Goal: Leave review/rating: Share an evaluation or opinion about a product, service, or content

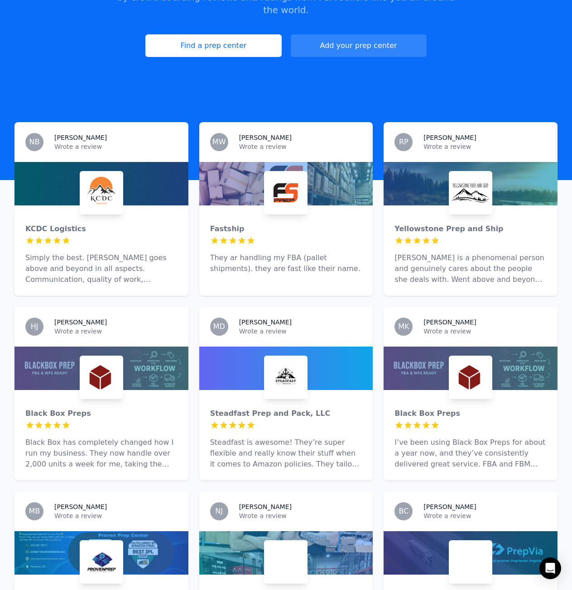
scroll to position [226, 0]
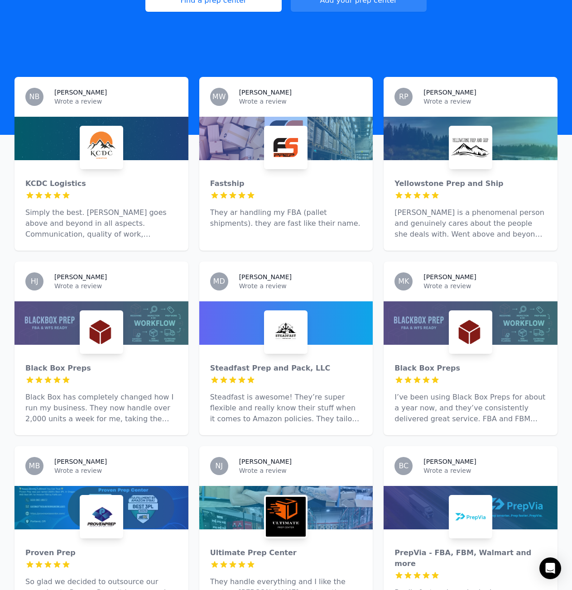
click at [129, 313] on div at bounding box center [101, 322] width 174 height 43
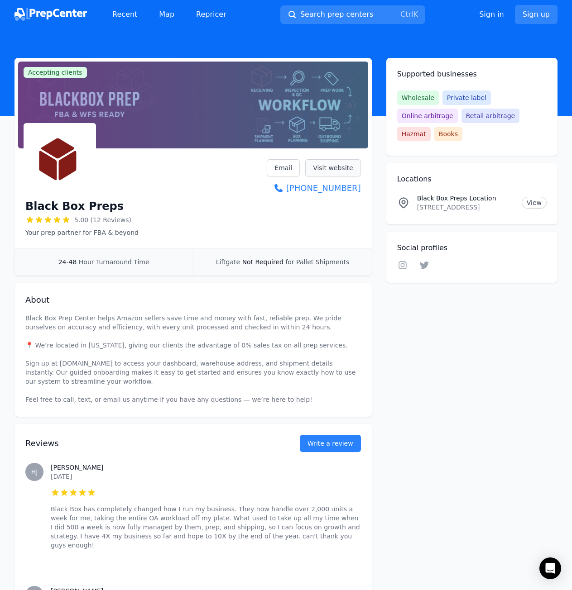
click at [342, 174] on link "Visit website" at bounding box center [333, 167] width 56 height 17
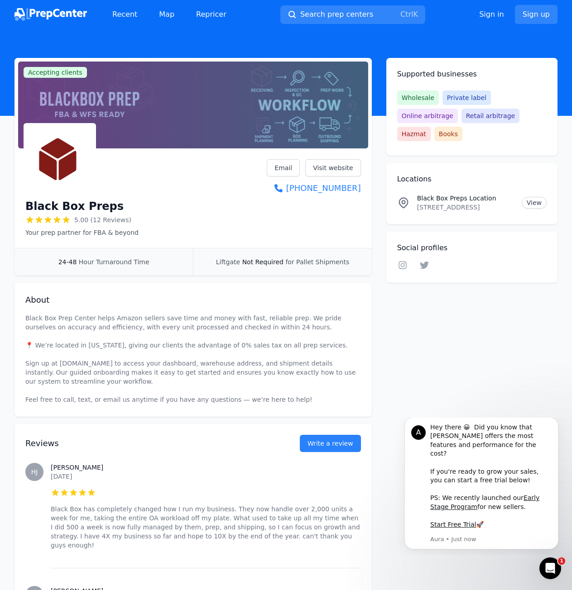
click at [80, 20] on img at bounding box center [50, 14] width 72 height 13
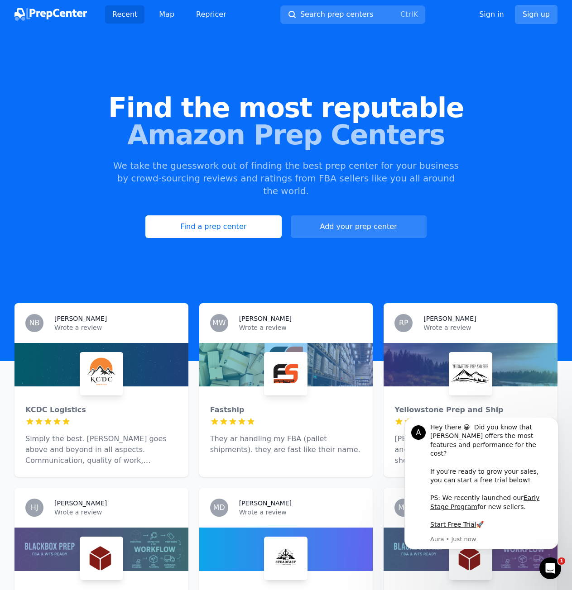
click at [539, 19] on link "Sign up" at bounding box center [536, 14] width 43 height 19
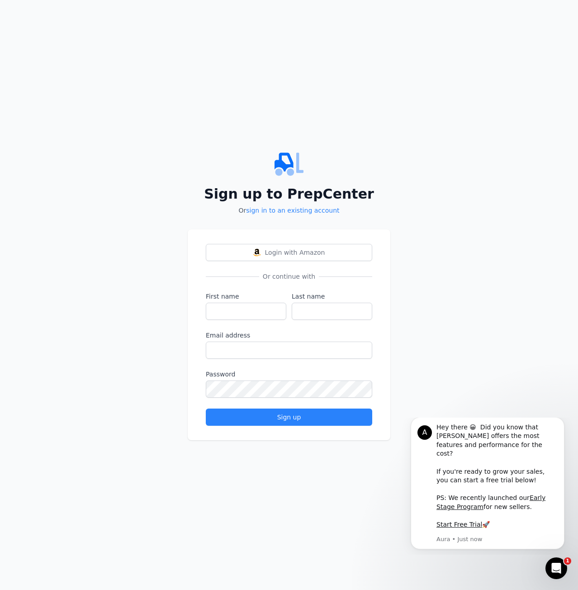
click at [540, 14] on div "Sign up to PrepCenter Or sign in to an existing account Login with Amazon Or co…" at bounding box center [289, 295] width 578 height 590
click at [257, 316] on input "First name" at bounding box center [246, 311] width 81 height 17
type input "[PERSON_NAME]"
type input "[EMAIL_ADDRESS][DOMAIN_NAME]"
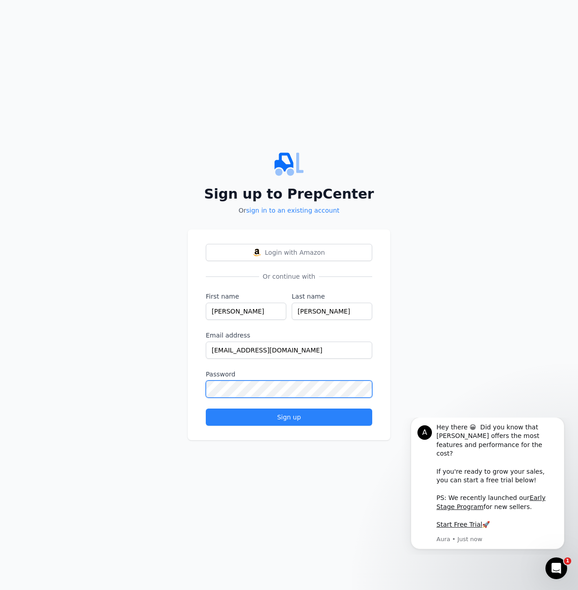
click at [206, 409] on button "Sign up" at bounding box center [289, 417] width 167 height 17
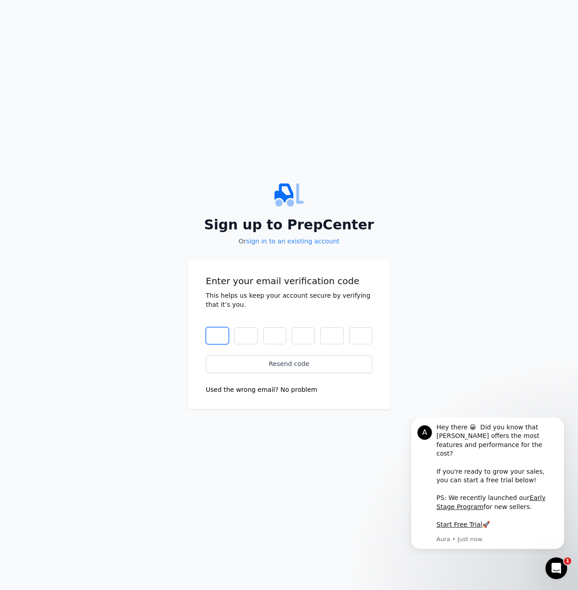
click at [218, 338] on input "text" at bounding box center [217, 335] width 23 height 17
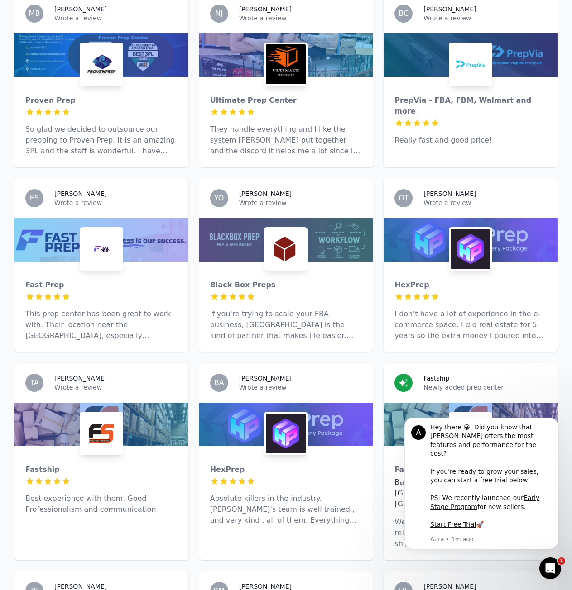
scroll to position [905, 0]
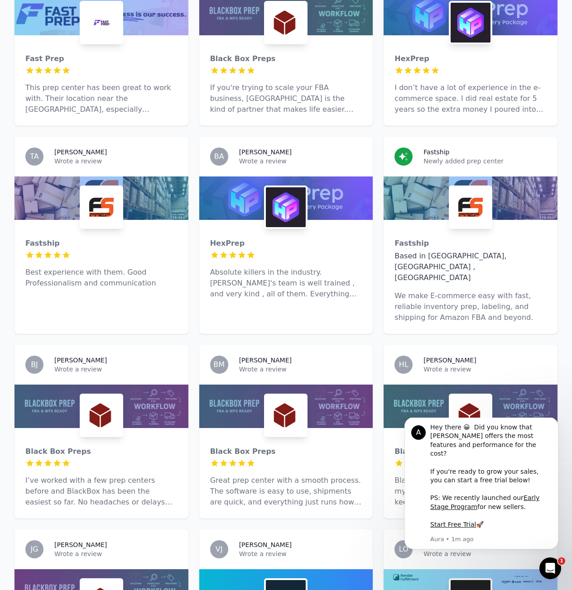
click at [301, 209] on img at bounding box center [286, 207] width 40 height 40
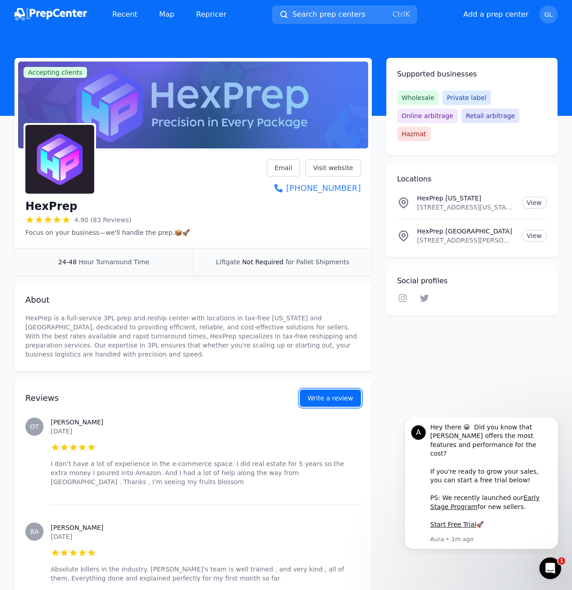
click at [336, 396] on button "Write a review" at bounding box center [330, 398] width 61 height 17
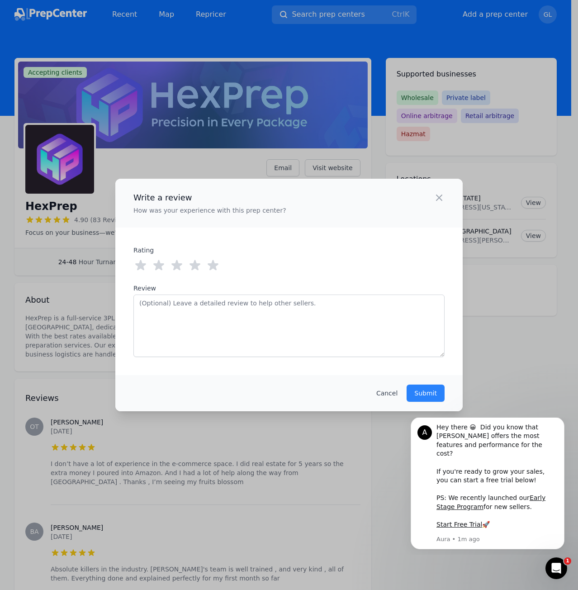
click at [215, 264] on icon at bounding box center [213, 265] width 11 height 10
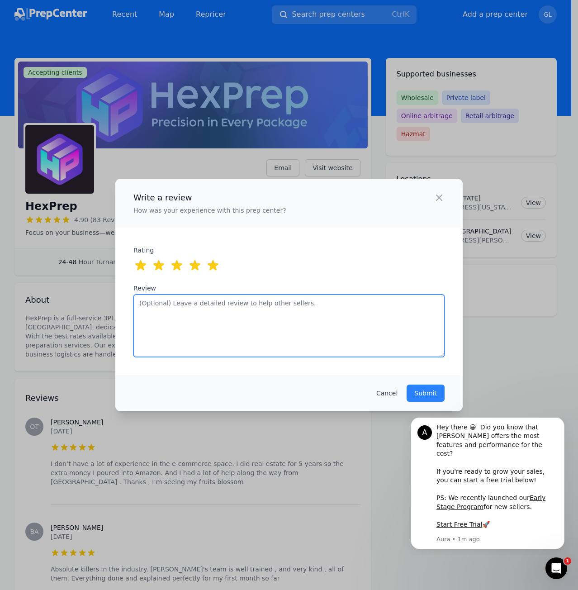
click at [267, 336] on textarea "Review" at bounding box center [289, 326] width 311 height 62
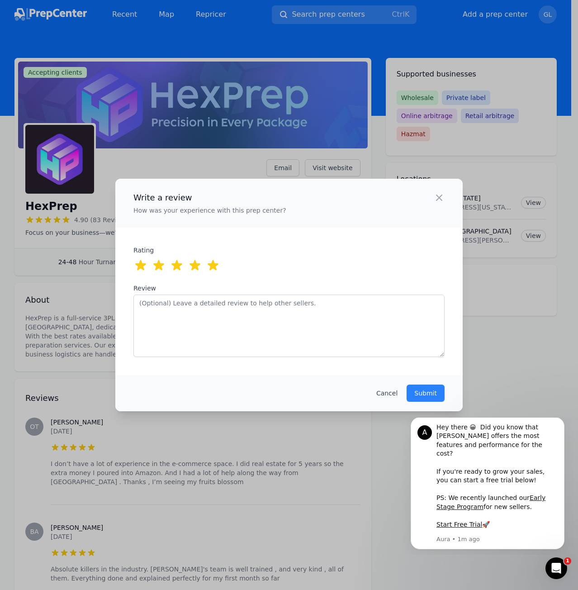
click at [91, 378] on div "Write a review How was your experience with this prep center? Close panel ratin…" at bounding box center [289, 295] width 578 height 590
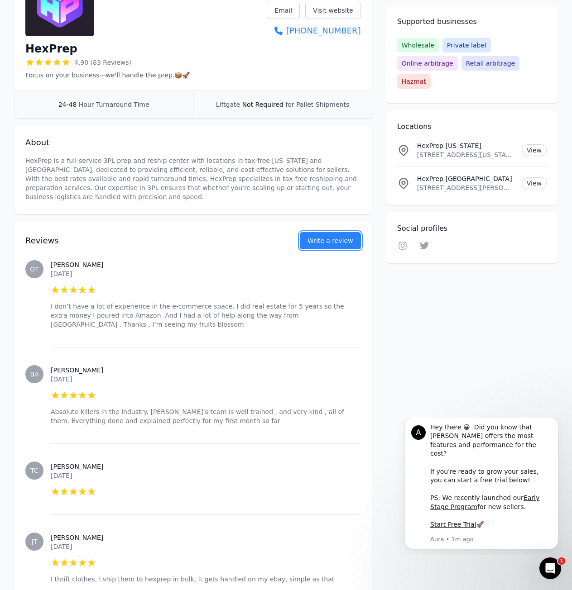
scroll to position [136, 0]
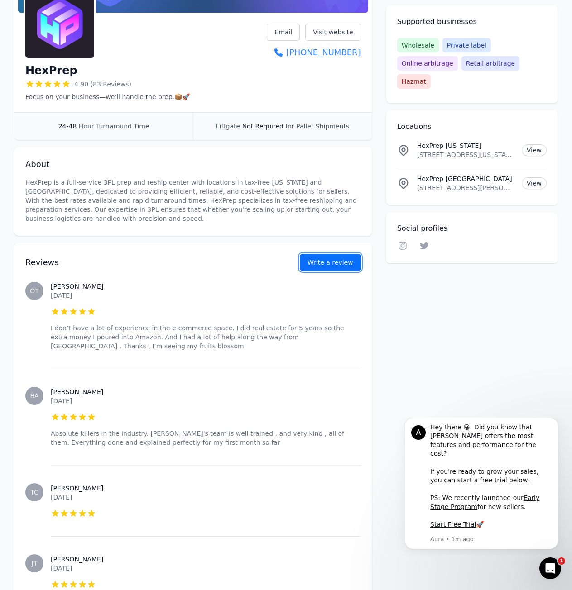
click at [321, 264] on button "Write a review" at bounding box center [330, 262] width 61 height 17
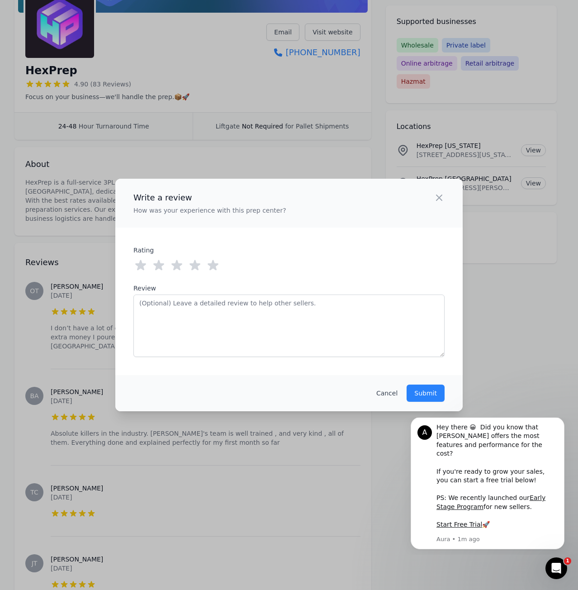
click at [214, 271] on icon at bounding box center [213, 265] width 14 height 14
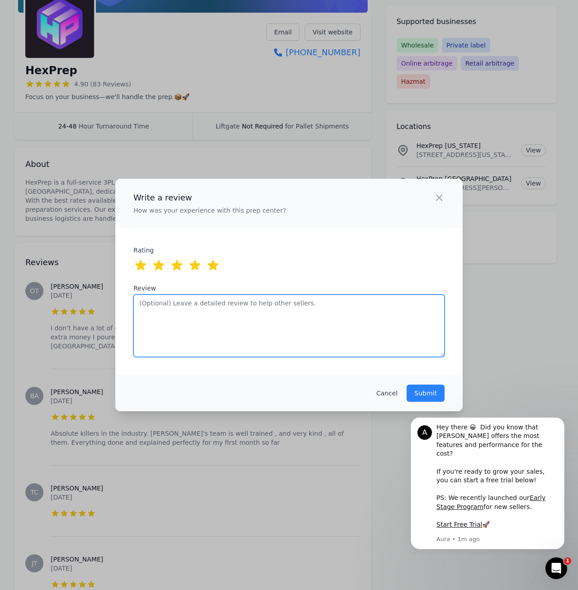
click at [238, 311] on textarea "Review" at bounding box center [289, 326] width 311 height 62
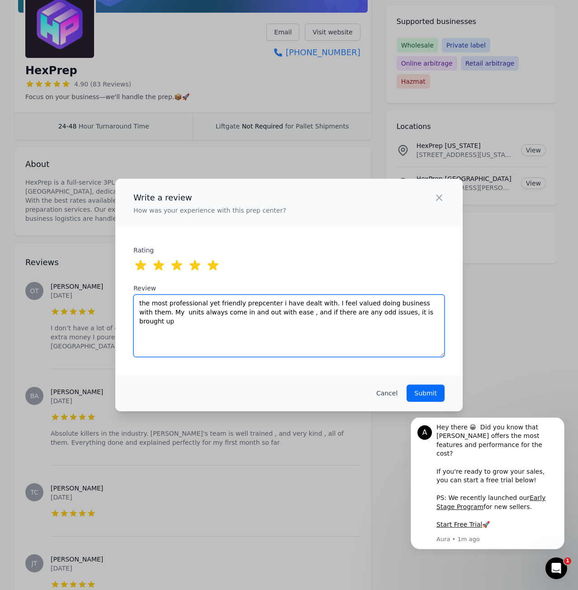
type textarea "the most professional yet friendly prepcenter i have dealt with. I feel valued …"
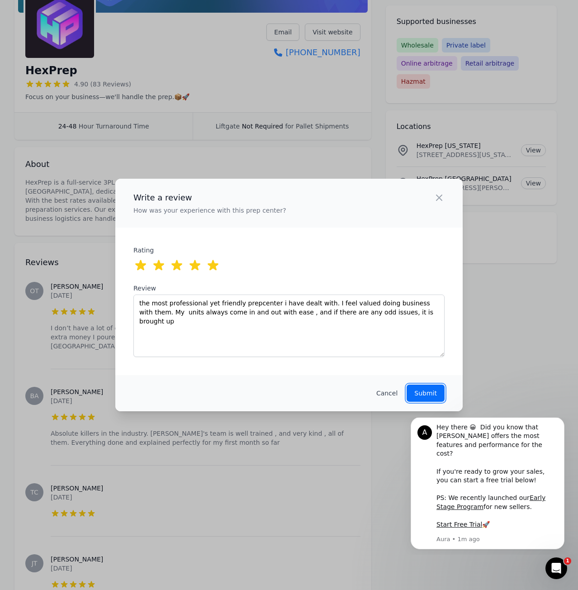
click at [431, 394] on p "Submit" at bounding box center [426, 393] width 23 height 9
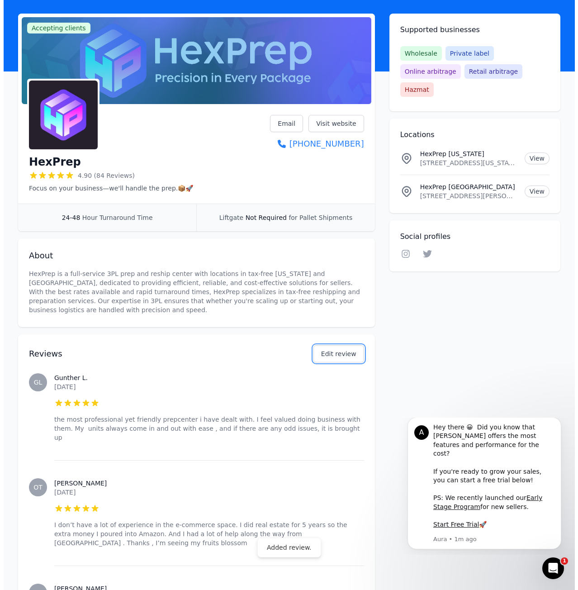
scroll to position [0, 0]
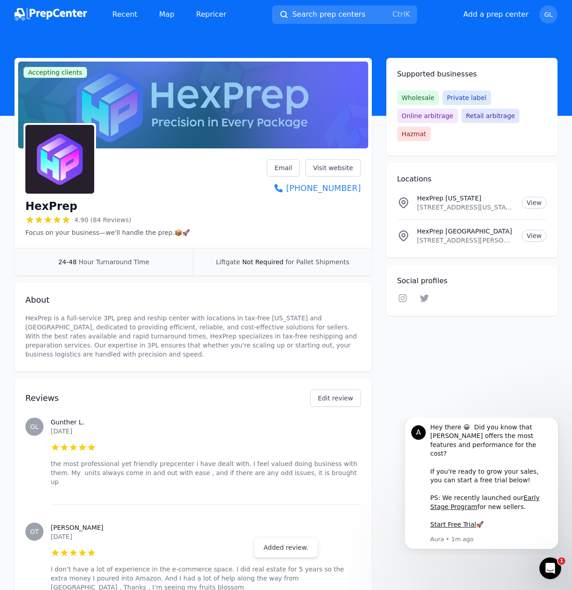
click at [60, 10] on img at bounding box center [50, 14] width 72 height 13
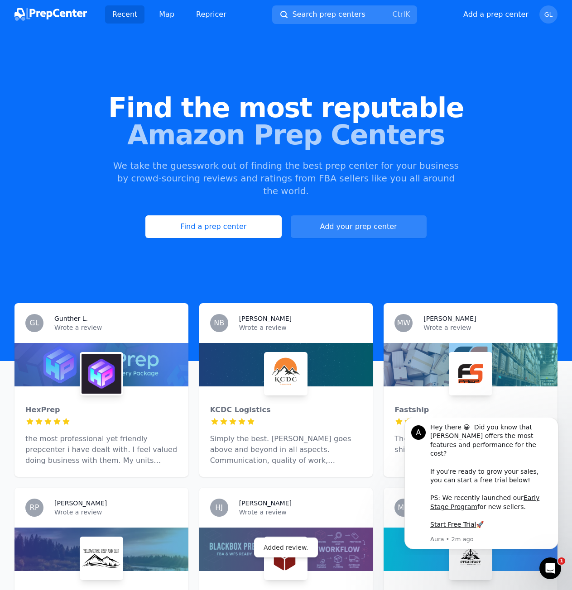
click at [83, 358] on img at bounding box center [101, 374] width 40 height 40
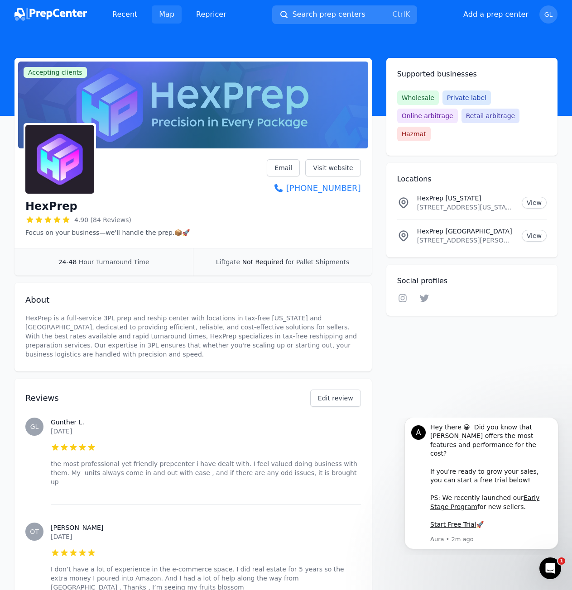
click at [175, 12] on link "Map" at bounding box center [167, 14] width 30 height 18
